Goal: Information Seeking & Learning: Learn about a topic

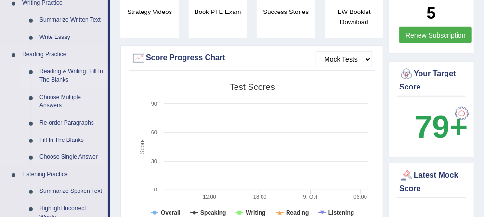
scroll to position [270, 0]
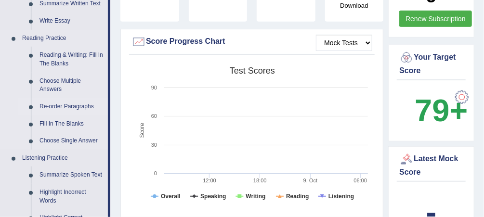
click at [78, 105] on link "Re-order Paragraphs" at bounding box center [71, 106] width 73 height 17
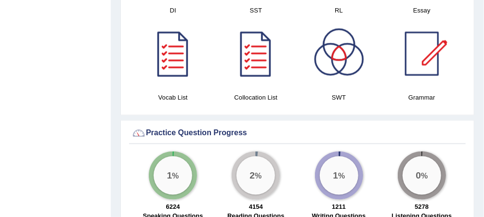
scroll to position [586, 0]
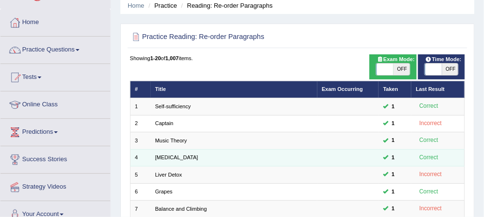
scroll to position [154, 0]
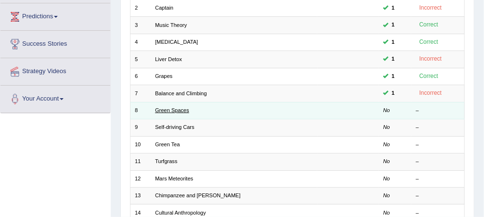
click at [173, 109] on link "Green Spaces" at bounding box center [172, 110] width 34 height 6
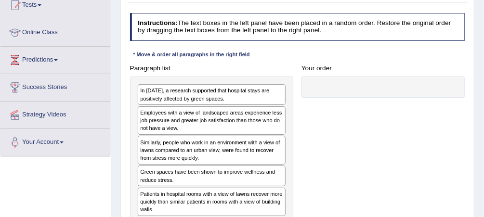
scroll to position [154, 0]
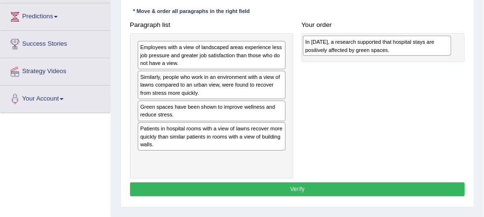
drag, startPoint x: 194, startPoint y: 51, endPoint x: 391, endPoint y: 48, distance: 196.4
click at [391, 48] on div "In 2002, a research supported that hospital stays are positively affected by gr…" at bounding box center [377, 46] width 148 height 20
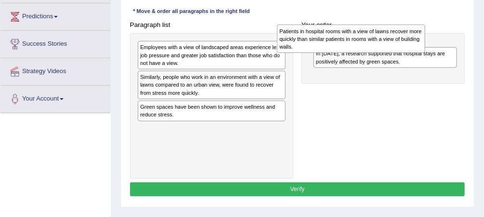
drag, startPoint x: 225, startPoint y: 129, endPoint x: 410, endPoint y: 39, distance: 205.4
click at [410, 39] on div "Patients in hospital rooms with a view of lawns recover more quickly than simil…" at bounding box center [351, 39] width 148 height 28
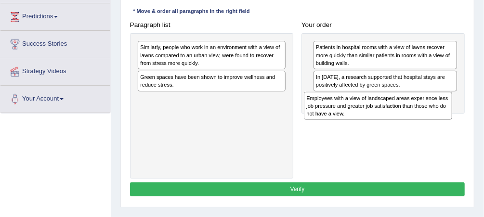
drag, startPoint x: 219, startPoint y: 57, endPoint x: 416, endPoint y: 118, distance: 206.7
click at [416, 118] on div "Paragraph list Employees with a view of landscaped areas experience less job pr…" at bounding box center [297, 98] width 343 height 161
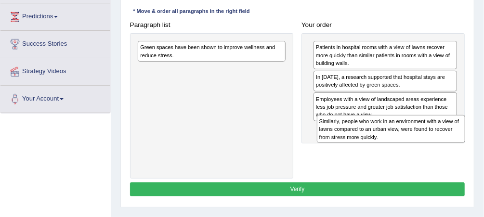
drag, startPoint x: 203, startPoint y: 58, endPoint x: 413, endPoint y: 147, distance: 229.0
click at [413, 147] on div "Paragraph list Similarly, people who work in an environment with a view of lawn…" at bounding box center [297, 98] width 343 height 161
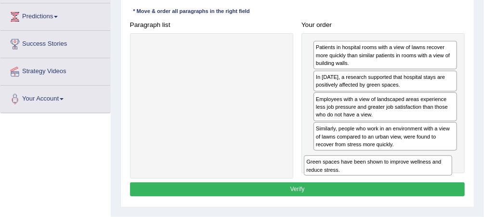
drag, startPoint x: 197, startPoint y: 52, endPoint x: 400, endPoint y: 191, distance: 246.2
click at [400, 191] on div "Instructions: The text boxes in the left panel have been placed in a random ord…" at bounding box center [297, 84] width 339 height 237
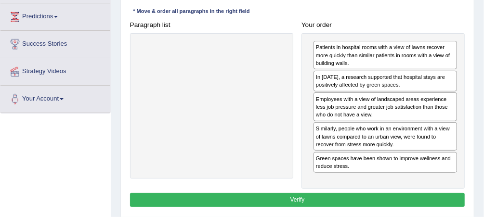
click at [390, 194] on button "Verify" at bounding box center [297, 200] width 335 height 14
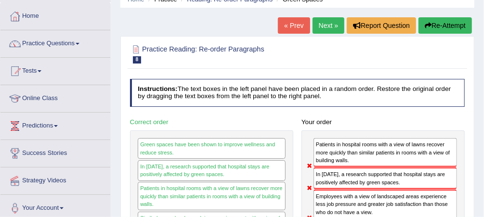
scroll to position [39, 0]
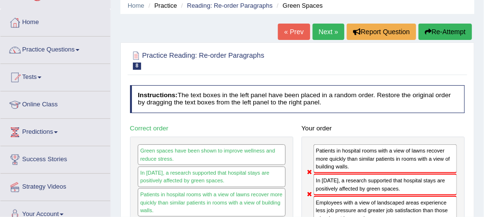
click at [455, 29] on button "Re-Attempt" at bounding box center [444, 32] width 53 height 16
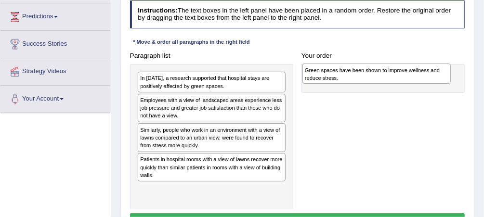
drag, startPoint x: 178, startPoint y: 155, endPoint x: 374, endPoint y: 69, distance: 213.6
click at [374, 69] on div "Green spaces have been shown to improve wellness and reduce stress." at bounding box center [376, 74] width 148 height 20
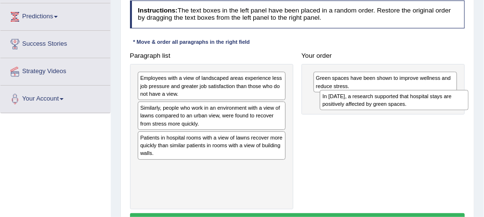
drag, startPoint x: 193, startPoint y: 83, endPoint x: 409, endPoint y: 109, distance: 218.1
click at [409, 109] on div "Paragraph list In 2002, a research supported that hospital stays are positively…" at bounding box center [297, 129] width 343 height 161
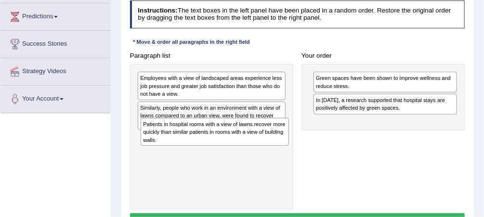
drag, startPoint x: 193, startPoint y: 141, endPoint x: 329, endPoint y: 141, distance: 136.2
click at [289, 142] on div "Patients in hospital rooms with a view of lawns recover more quickly than simil…" at bounding box center [215, 132] width 148 height 28
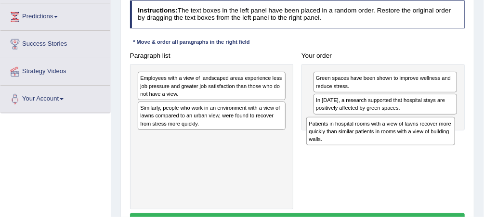
drag, startPoint x: 319, startPoint y: 146, endPoint x: 363, endPoint y: 145, distance: 43.8
click at [363, 145] on div "Paragraph list Employees with a view of landscaped areas experience less job pr…" at bounding box center [297, 129] width 343 height 161
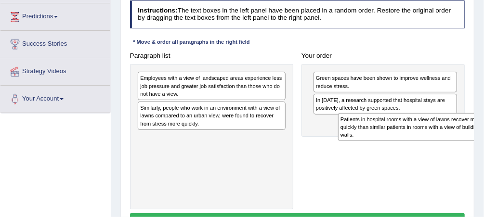
drag, startPoint x: 391, startPoint y: 142, endPoint x: 448, endPoint y: 140, distance: 56.3
click at [448, 140] on div "Paragraph list Employees with a view of landscaped areas experience less job pr…" at bounding box center [297, 129] width 343 height 161
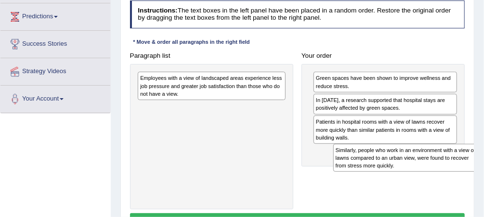
drag, startPoint x: 155, startPoint y: 109, endPoint x: 387, endPoint y: 169, distance: 239.6
click at [387, 169] on div "Similarly, people who work in an environment with a view of lawns compared to a…" at bounding box center [407, 158] width 148 height 28
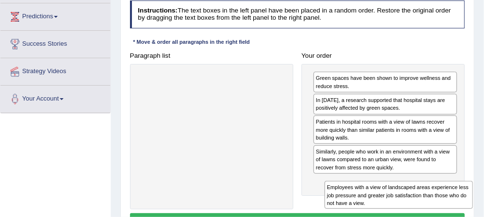
drag, startPoint x: 177, startPoint y: 87, endPoint x: 400, endPoint y: 219, distance: 258.8
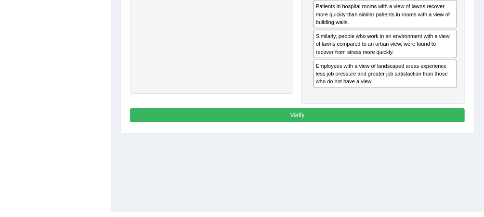
click at [364, 108] on button "Verify" at bounding box center [297, 115] width 335 height 14
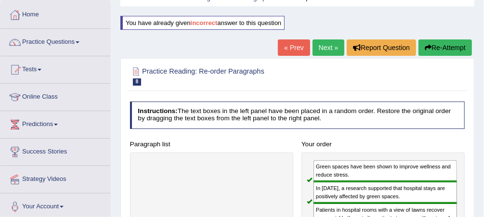
scroll to position [18, 0]
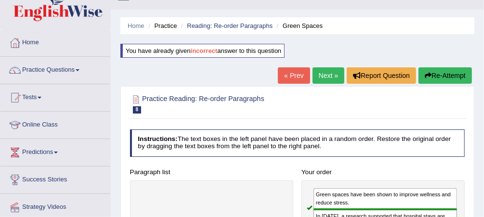
click at [333, 75] on link "Next »" at bounding box center [328, 75] width 32 height 16
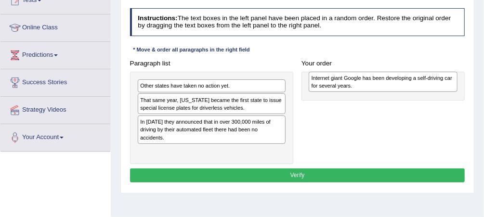
drag, startPoint x: 187, startPoint y: 127, endPoint x: 395, endPoint y: 86, distance: 211.8
click at [395, 86] on div "Internet giant Google has been developing a self-driving car for several years." at bounding box center [383, 82] width 148 height 20
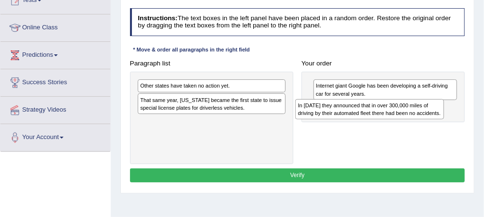
drag, startPoint x: 176, startPoint y: 122, endPoint x: 383, endPoint y: 109, distance: 206.9
click at [383, 109] on div "In [DATE] they announced that in over 300,000 miles of driving by their automat…" at bounding box center [369, 109] width 148 height 20
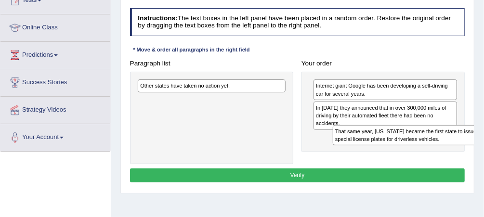
drag, startPoint x: 178, startPoint y: 103, endPoint x: 381, endPoint y: 145, distance: 207.8
click at [381, 145] on div "Paragraph list Other states have taken no action yet. That same year, [US_STATE…" at bounding box center [297, 110] width 343 height 108
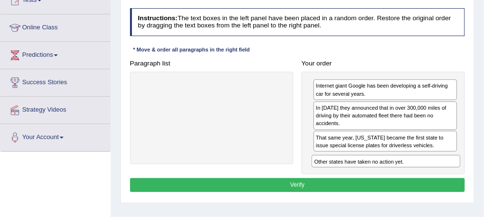
drag, startPoint x: 197, startPoint y: 82, endPoint x: 404, endPoint y: 176, distance: 227.1
click at [404, 176] on div "Instructions: The text boxes in the left panel have been placed in a random ord…" at bounding box center [297, 101] width 339 height 194
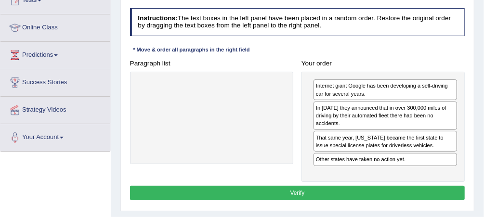
click at [361, 187] on button "Verify" at bounding box center [297, 193] width 335 height 14
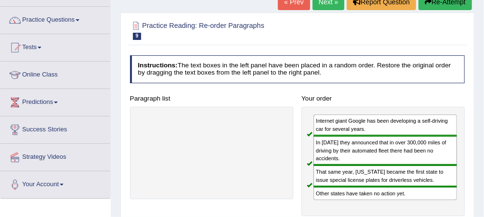
scroll to position [39, 0]
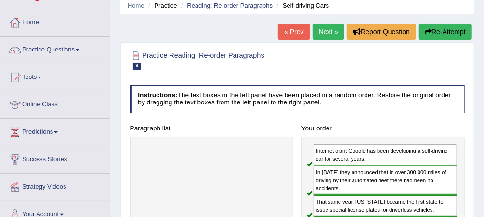
click at [323, 35] on link "Next »" at bounding box center [328, 32] width 32 height 16
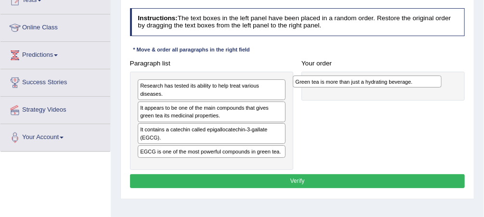
drag, startPoint x: 196, startPoint y: 155, endPoint x: 381, endPoint y: 84, distance: 197.9
click at [381, 84] on div "Green tea is more than just a hydrating beverage." at bounding box center [367, 82] width 148 height 13
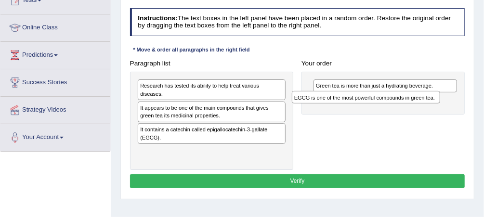
drag, startPoint x: 192, startPoint y: 143, endPoint x: 375, endPoint y: 104, distance: 187.9
click at [375, 104] on div "Paragraph list Research has tested its ability to help treat various diseases. …" at bounding box center [297, 113] width 343 height 114
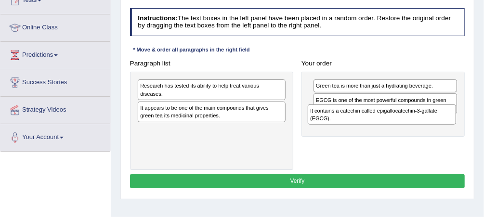
drag, startPoint x: 161, startPoint y: 121, endPoint x: 363, endPoint y: 119, distance: 202.2
click at [363, 119] on div "It contains a catechin called epigallocatechin-3-gallate (EGCG)." at bounding box center [382, 114] width 148 height 20
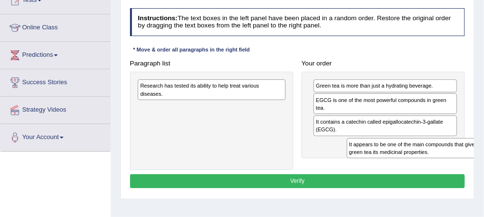
drag, startPoint x: 185, startPoint y: 101, endPoint x: 409, endPoint y: 153, distance: 229.7
click at [432, 159] on div "Paragraph list Research has tested its ability to help treat various diseases. …" at bounding box center [297, 113] width 343 height 114
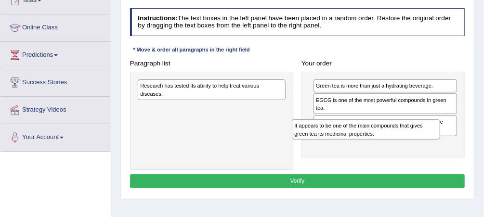
click at [409, 153] on div "Paragraph list Research has tested its ability to help treat various diseases. …" at bounding box center [297, 113] width 343 height 114
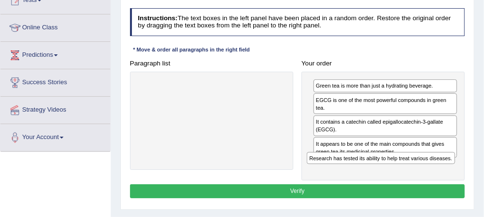
drag, startPoint x: 221, startPoint y: 86, endPoint x: 423, endPoint y: 176, distance: 220.2
click at [423, 176] on div "Instructions: The text boxes in the left panel have been placed in a random ord…" at bounding box center [297, 104] width 339 height 201
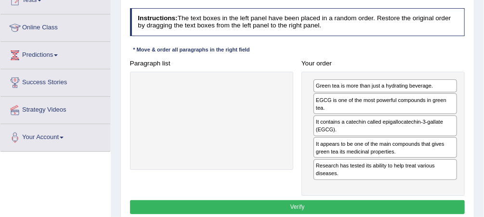
click at [390, 200] on button "Verify" at bounding box center [297, 207] width 335 height 14
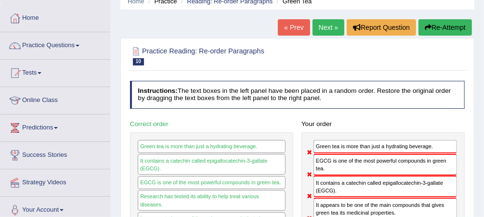
scroll to position [39, 0]
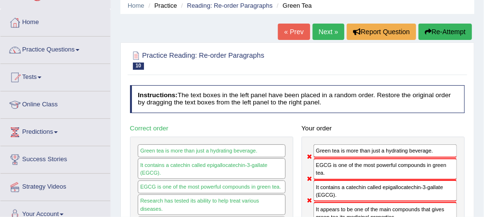
click at [333, 24] on link "Next »" at bounding box center [328, 32] width 32 height 16
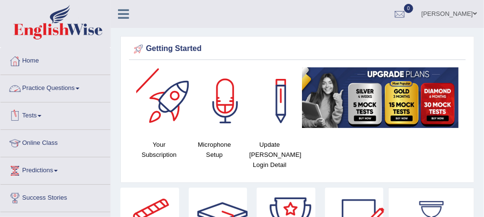
click at [52, 88] on link "Practice Questions" at bounding box center [55, 87] width 110 height 24
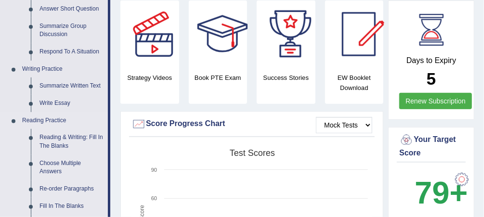
scroll to position [231, 0]
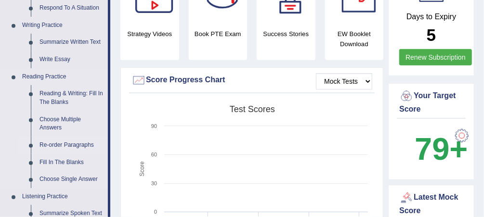
click at [72, 145] on link "Re-order Paragraphs" at bounding box center [71, 145] width 73 height 17
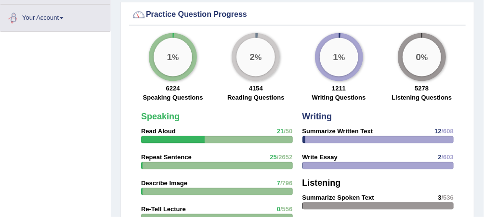
scroll to position [693, 0]
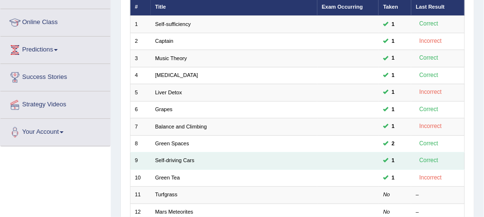
scroll to position [231, 0]
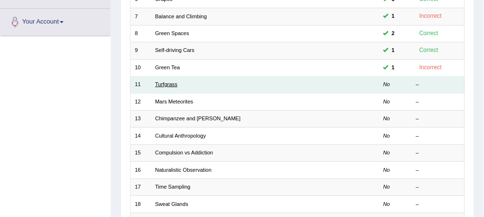
click at [160, 82] on link "Turfgrass" at bounding box center [166, 84] width 22 height 6
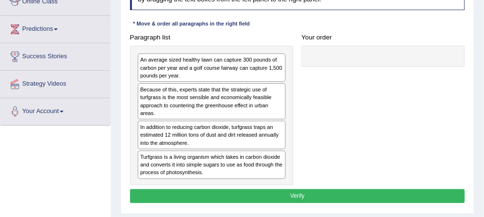
scroll to position [154, 0]
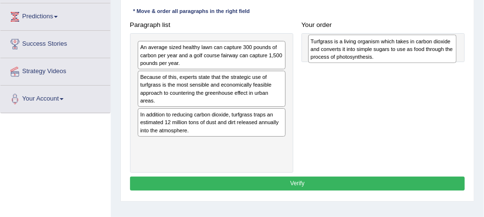
drag, startPoint x: 193, startPoint y: 148, endPoint x: 395, endPoint y: 50, distance: 224.7
click at [395, 50] on div "Turfgrass is a living organism which takes in carbon dioxide and converts it in…" at bounding box center [382, 49] width 148 height 28
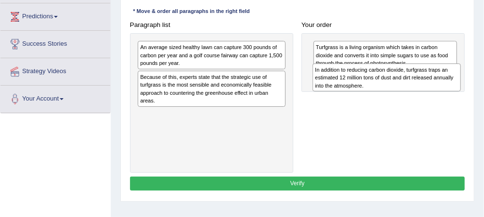
drag, startPoint x: 198, startPoint y: 117, endPoint x: 405, endPoint y: 82, distance: 210.0
click at [405, 82] on div "In addition to reducing carbon dioxide, turfgrass traps an estimated 12 million…" at bounding box center [386, 78] width 148 height 28
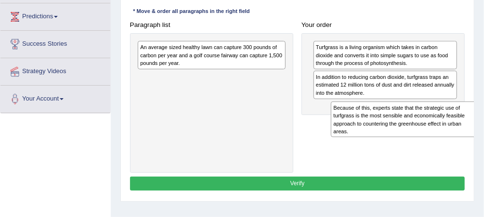
drag, startPoint x: 174, startPoint y: 78, endPoint x: 404, endPoint y: 124, distance: 234.7
click at [404, 124] on div "Because of this, experts state that the strategic use of turfgrass is the most …" at bounding box center [405, 120] width 148 height 36
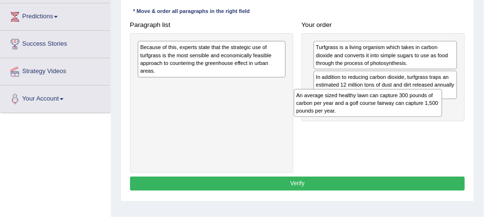
drag, startPoint x: 322, startPoint y: 110, endPoint x: 415, endPoint y: 126, distance: 94.3
click at [415, 126] on div "Paragraph list An average sized healthy lawn can capture 300 pounds of carbon p…" at bounding box center [297, 95] width 343 height 155
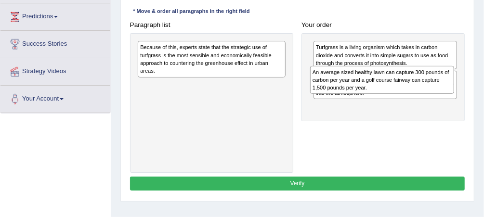
drag, startPoint x: 373, startPoint y: 116, endPoint x: 371, endPoint y: 88, distance: 28.4
click at [371, 88] on div "An average sized healthy lawn can capture 300 pounds of carbon per year and a g…" at bounding box center [382, 80] width 144 height 28
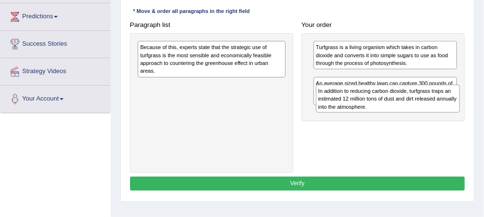
drag, startPoint x: 371, startPoint y: 83, endPoint x: 376, endPoint y: 110, distance: 27.1
click at [376, 110] on div "In addition to reducing carbon dioxide, turfgrass traps an estimated 12 million…" at bounding box center [388, 99] width 144 height 28
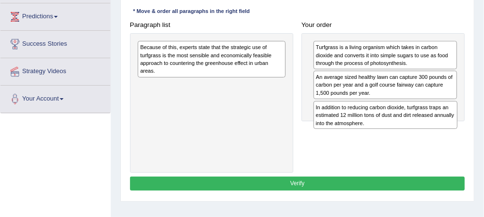
drag, startPoint x: 374, startPoint y: 85, endPoint x: 380, endPoint y: 136, distance: 51.3
click at [380, 136] on div "Paragraph list Because of this, experts state that the strategic use of turfgra…" at bounding box center [297, 95] width 343 height 155
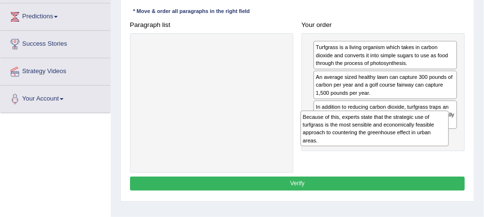
drag, startPoint x: 186, startPoint y: 57, endPoint x: 394, endPoint y: 146, distance: 226.4
click at [394, 146] on div "Because of this, experts state that the strategic use of turfgrass is the most …" at bounding box center [374, 129] width 148 height 36
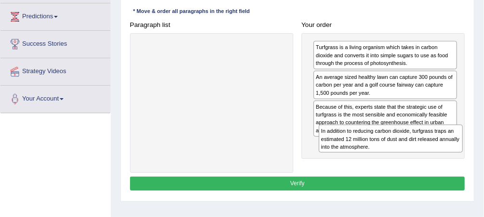
drag, startPoint x: 353, startPoint y: 114, endPoint x: 362, endPoint y: 158, distance: 45.2
click at [362, 158] on div "Paragraph list Correct order Turfgrass is a living organism which takes in carb…" at bounding box center [297, 95] width 343 height 155
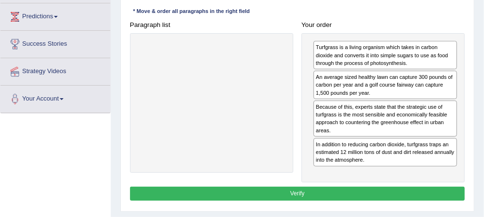
click at [340, 189] on button "Verify" at bounding box center [297, 194] width 335 height 14
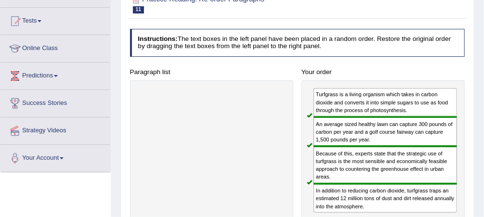
scroll to position [0, 0]
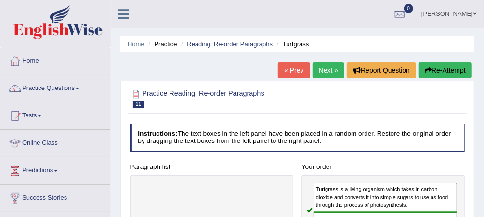
click at [332, 70] on link "Next »" at bounding box center [328, 70] width 32 height 16
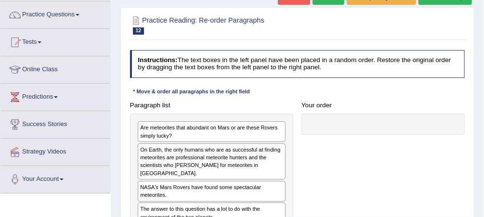
scroll to position [154, 0]
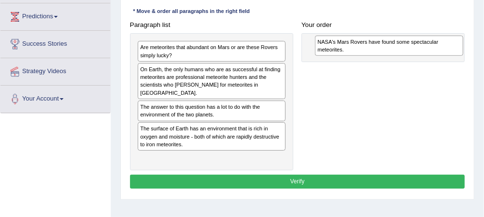
drag, startPoint x: 197, startPoint y: 101, endPoint x: 408, endPoint y: 48, distance: 217.4
click at [408, 48] on div "NASA's Mars Rovers have found some spectacular meteorites." at bounding box center [389, 46] width 148 height 20
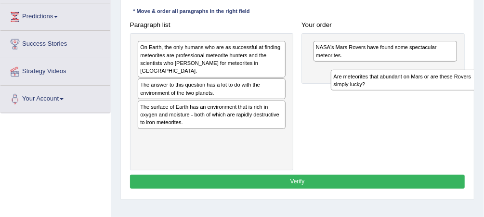
drag, startPoint x: 194, startPoint y: 51, endPoint x: 426, endPoint y: 89, distance: 234.2
click at [426, 89] on div "Are meteorites that abundant on Mars or are these Rovers simply lucky?" at bounding box center [405, 80] width 148 height 20
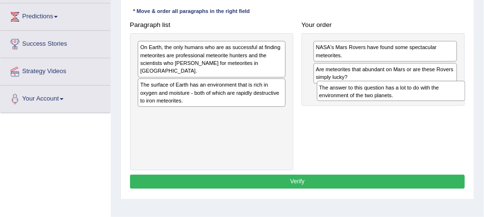
drag, startPoint x: 191, startPoint y: 81, endPoint x: 392, endPoint y: 102, distance: 202.3
click at [392, 102] on div "Paragraph list On Earth, the only humans who are as successful at finding meteo…" at bounding box center [297, 94] width 343 height 153
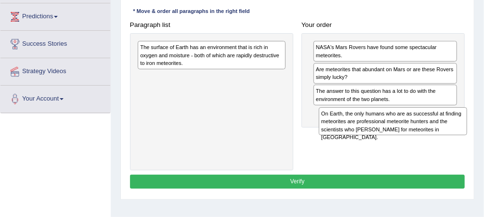
drag, startPoint x: 194, startPoint y: 58, endPoint x: 402, endPoint y: 137, distance: 223.0
click at [402, 137] on div "Paragraph list On Earth, the only humans who are as successful at finding meteo…" at bounding box center [297, 94] width 343 height 153
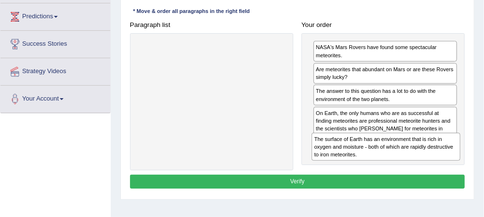
drag, startPoint x: 169, startPoint y: 51, endPoint x: 376, endPoint y: 163, distance: 235.4
click at [376, 163] on div "Paragraph list The surface of Earth has an environment that is rich in oxygen a…" at bounding box center [297, 94] width 343 height 153
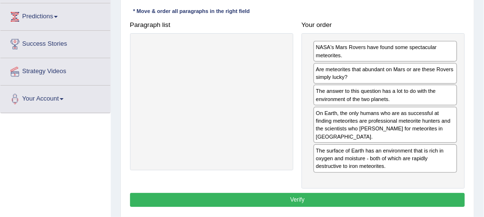
click at [347, 193] on button "Verify" at bounding box center [297, 200] width 335 height 14
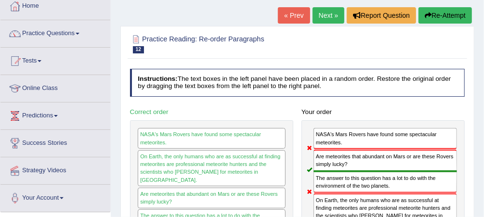
scroll to position [39, 0]
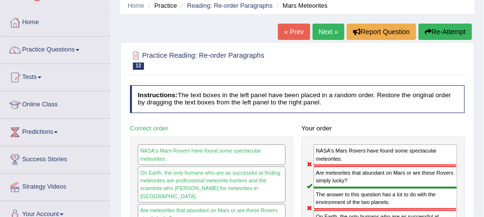
click at [321, 31] on link "Next »" at bounding box center [328, 32] width 32 height 16
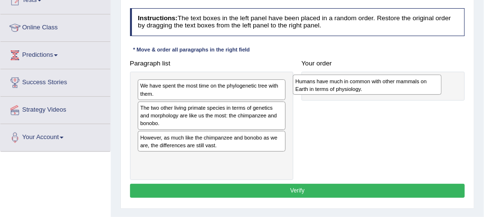
drag, startPoint x: 182, startPoint y: 142, endPoint x: 367, endPoint y: 90, distance: 192.0
click at [367, 90] on div "Humans have much in common with other mammals on Earth in terms of physiology." at bounding box center [367, 85] width 148 height 20
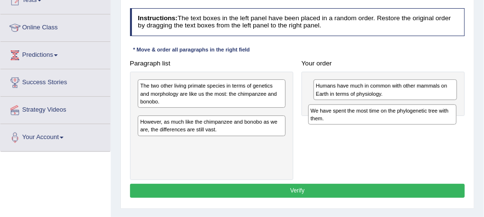
drag, startPoint x: 184, startPoint y: 87, endPoint x: 387, endPoint y: 120, distance: 205.4
click at [387, 120] on div "We have spent the most time on the phylogenetic tree with them." at bounding box center [382, 114] width 148 height 20
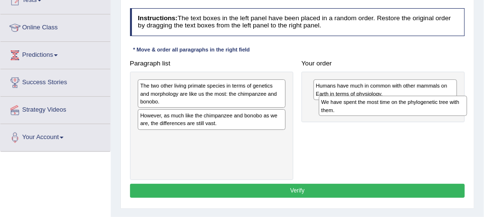
drag, startPoint x: 187, startPoint y: 118, endPoint x: 375, endPoint y: 114, distance: 187.8
click at [375, 114] on div "We have spent the most time on the phylogenetic tree with them." at bounding box center [393, 106] width 148 height 20
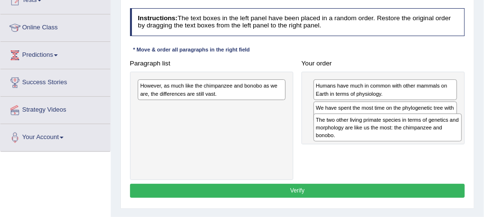
drag, startPoint x: 179, startPoint y: 91, endPoint x: 388, endPoint y: 136, distance: 214.1
click at [388, 136] on div "The two other living primate species in terms of genetics and morphology are li…" at bounding box center [387, 128] width 148 height 28
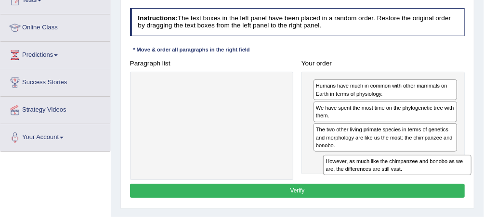
drag, startPoint x: 181, startPoint y: 89, endPoint x: 402, endPoint y: 177, distance: 237.4
click at [402, 177] on div "Paragraph list However, as much like the chimpanzee and bonobo as we are, the d…" at bounding box center [297, 118] width 343 height 124
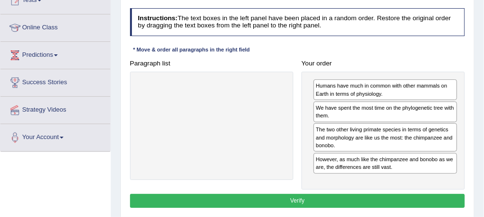
click at [374, 190] on div "Instructions: The text boxes in the left panel have been placed in a random ord…" at bounding box center [297, 109] width 339 height 210
click at [371, 195] on button "Verify" at bounding box center [297, 201] width 335 height 14
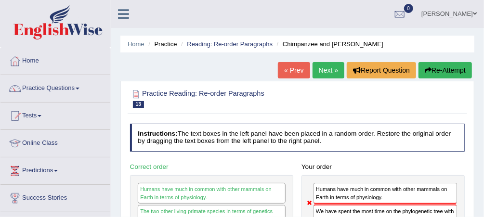
click at [326, 72] on link "Next »" at bounding box center [328, 70] width 32 height 16
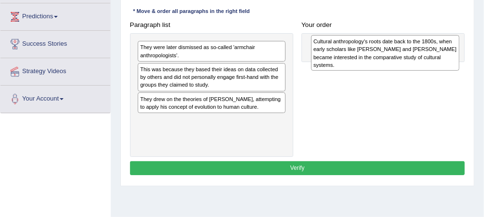
drag, startPoint x: 196, startPoint y: 80, endPoint x: 402, endPoint y: 56, distance: 207.4
click at [402, 56] on div "Cultural anthropology's roots date back to the 1800s, when early scholars like …" at bounding box center [385, 53] width 148 height 36
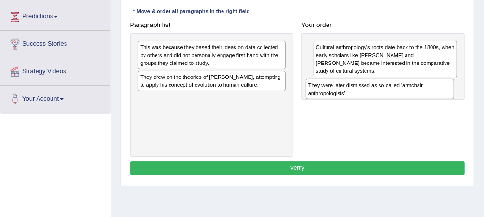
drag, startPoint x: 276, startPoint y: 70, endPoint x: 430, endPoint y: 103, distance: 157.5
click at [430, 103] on div "Paragraph list They were later dismissed as so-called 'armchair anthropologists…" at bounding box center [297, 87] width 343 height 139
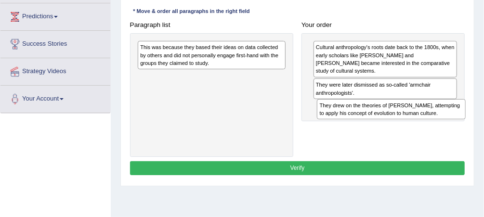
drag, startPoint x: 217, startPoint y: 77, endPoint x: 430, endPoint y: 120, distance: 217.6
click at [430, 120] on div "Paragraph list This was because they based their ideas on data collected by oth…" at bounding box center [297, 87] width 343 height 139
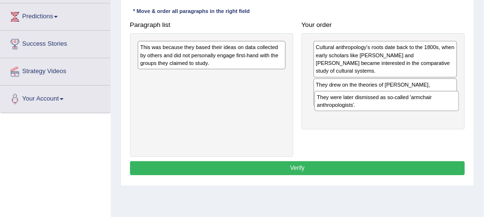
drag, startPoint x: 367, startPoint y: 90, endPoint x: 371, endPoint y: 116, distance: 26.4
click at [371, 116] on div "Cultural anthropology's roots date back to the 1800s, when early scholars like …" at bounding box center [382, 81] width 163 height 96
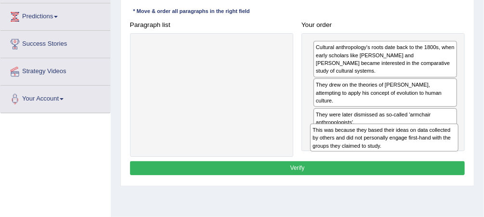
drag, startPoint x: 241, startPoint y: 67, endPoint x: 437, endPoint y: 157, distance: 215.6
click at [437, 157] on div "Instructions: The text boxes in the left panel have been placed in a random ord…" at bounding box center [297, 74] width 339 height 216
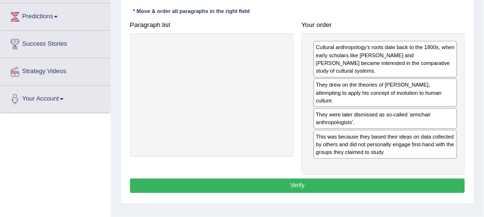
click at [359, 181] on button "Verify" at bounding box center [297, 186] width 335 height 14
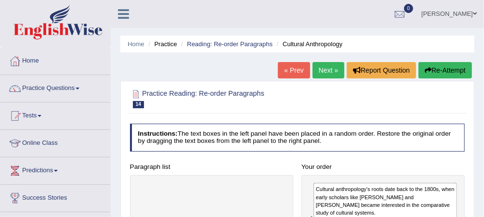
click at [326, 70] on link "Next »" at bounding box center [328, 70] width 32 height 16
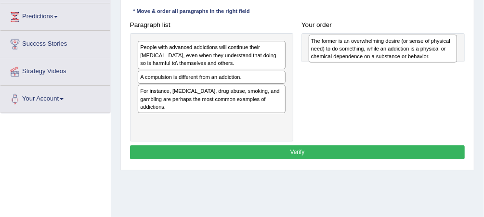
drag, startPoint x: 183, startPoint y: 55, endPoint x: 387, endPoint y: 52, distance: 203.2
click at [387, 52] on div "The former is an overwhelming desire (or sense of physical need) to do somethin…" at bounding box center [383, 49] width 148 height 28
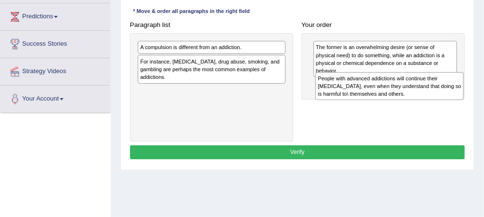
drag, startPoint x: 193, startPoint y: 57, endPoint x: 403, endPoint y: 95, distance: 213.2
click at [404, 98] on div "People with advanced addictions will continue their [MEDICAL_DATA], even when t…" at bounding box center [389, 86] width 148 height 28
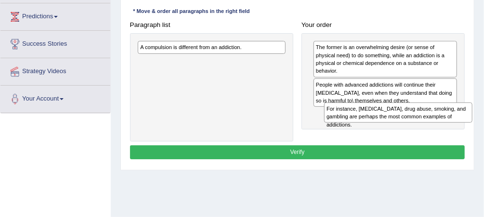
drag, startPoint x: 201, startPoint y: 67, endPoint x: 423, endPoint y: 130, distance: 230.2
click at [423, 130] on div "Paragraph list A compulsion is different from an addiction. For instance, [MEDI…" at bounding box center [297, 80] width 343 height 124
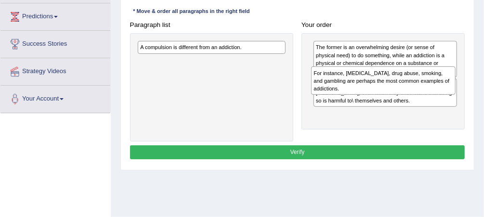
drag, startPoint x: 364, startPoint y: 116, endPoint x: 364, endPoint y: 91, distance: 24.1
click at [364, 91] on div "For instance, [MEDICAL_DATA], drug abuse, smoking, and gambling are perhaps the…" at bounding box center [383, 80] width 144 height 28
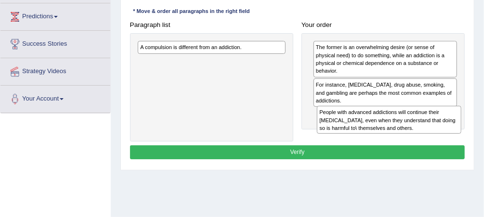
drag, startPoint x: 365, startPoint y: 88, endPoint x: 372, endPoint y: 139, distance: 52.0
click at [372, 139] on div "Paragraph list A compulsion is different from an addiction. Correct order A com…" at bounding box center [297, 80] width 343 height 124
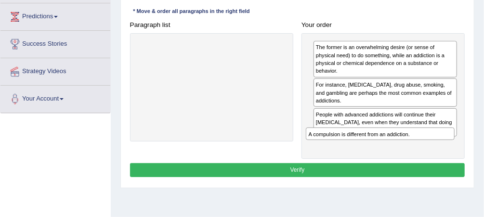
drag, startPoint x: 204, startPoint y: 45, endPoint x: 404, endPoint y: 151, distance: 226.7
click at [404, 151] on div "Instructions: The text boxes in the left panel have been placed in a random ord…" at bounding box center [297, 75] width 339 height 218
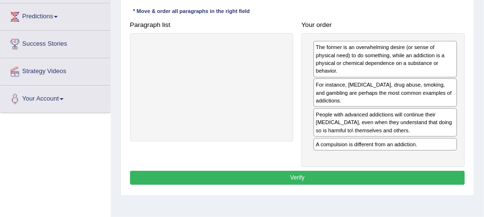
click at [362, 171] on button "Verify" at bounding box center [297, 178] width 335 height 14
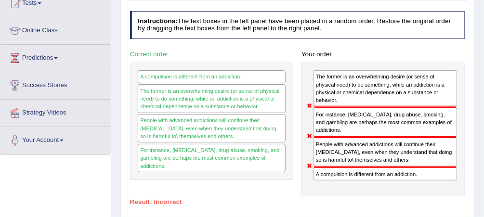
scroll to position [39, 0]
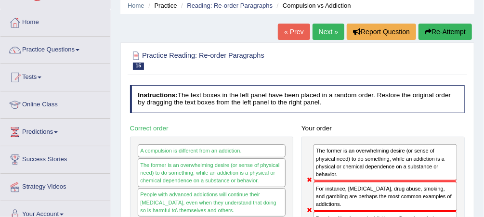
click at [331, 35] on link "Next »" at bounding box center [328, 32] width 32 height 16
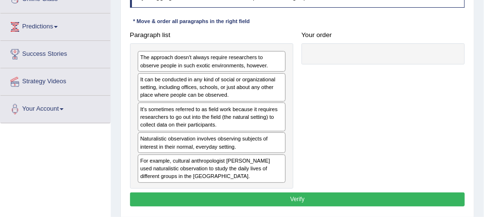
scroll to position [154, 0]
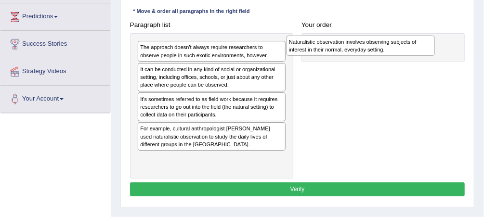
drag, startPoint x: 223, startPoint y: 131, endPoint x: 400, endPoint y: 49, distance: 195.3
click at [400, 49] on div "Naturalistic observation involves observing subjects of interest in their norma…" at bounding box center [360, 46] width 148 height 20
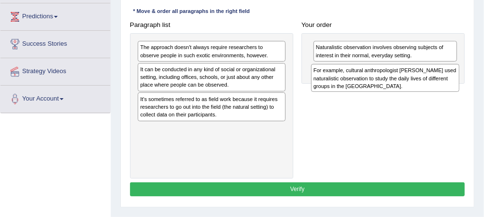
drag, startPoint x: 210, startPoint y: 131, endPoint x: 416, endPoint y: 83, distance: 212.1
click at [416, 83] on div "For example, cultural anthropologist [PERSON_NAME] used naturalistic observatio…" at bounding box center [385, 78] width 148 height 28
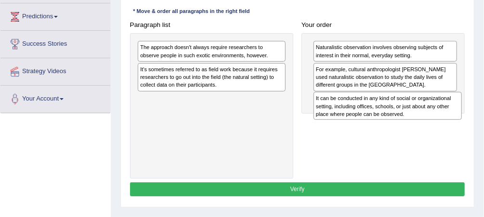
drag, startPoint x: 212, startPoint y: 77, endPoint x: 421, endPoint y: 119, distance: 213.2
click at [421, 119] on div "Paragraph list The approach doesn't always require researchers to observe peopl…" at bounding box center [297, 98] width 343 height 161
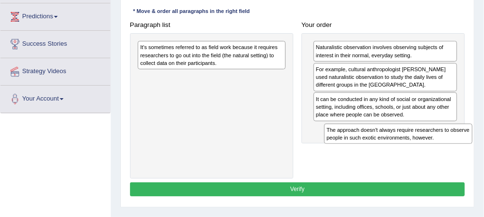
drag, startPoint x: 202, startPoint y: 52, endPoint x: 424, endPoint y: 153, distance: 243.6
click at [424, 153] on div "Paragraph list The approach doesn't always require researchers to observe peopl…" at bounding box center [297, 98] width 343 height 161
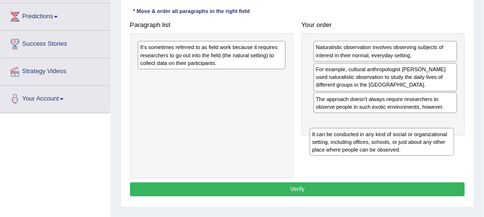
drag, startPoint x: 365, startPoint y: 107, endPoint x: 363, endPoint y: 163, distance: 55.9
click at [363, 163] on div "Paragraph list It's sometimes referred to as field work because it requires res…" at bounding box center [297, 98] width 343 height 161
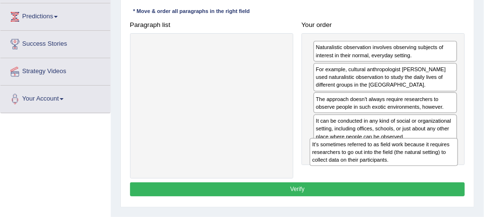
drag, startPoint x: 210, startPoint y: 58, endPoint x: 415, endPoint y: 177, distance: 237.0
click at [415, 177] on div "Paragraph list It's sometimes referred to as field work because it requires res…" at bounding box center [297, 98] width 343 height 161
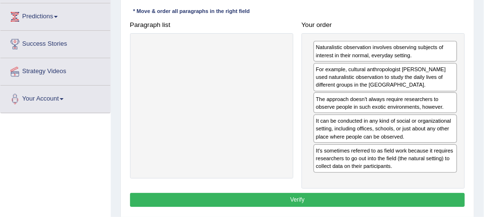
click at [401, 199] on button "Verify" at bounding box center [297, 200] width 335 height 14
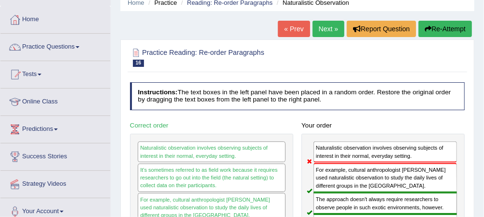
scroll to position [39, 0]
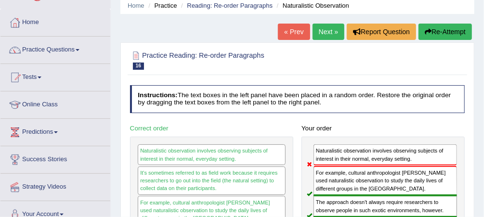
click at [332, 36] on link "Next »" at bounding box center [328, 32] width 32 height 16
